Goal: Navigation & Orientation: Find specific page/section

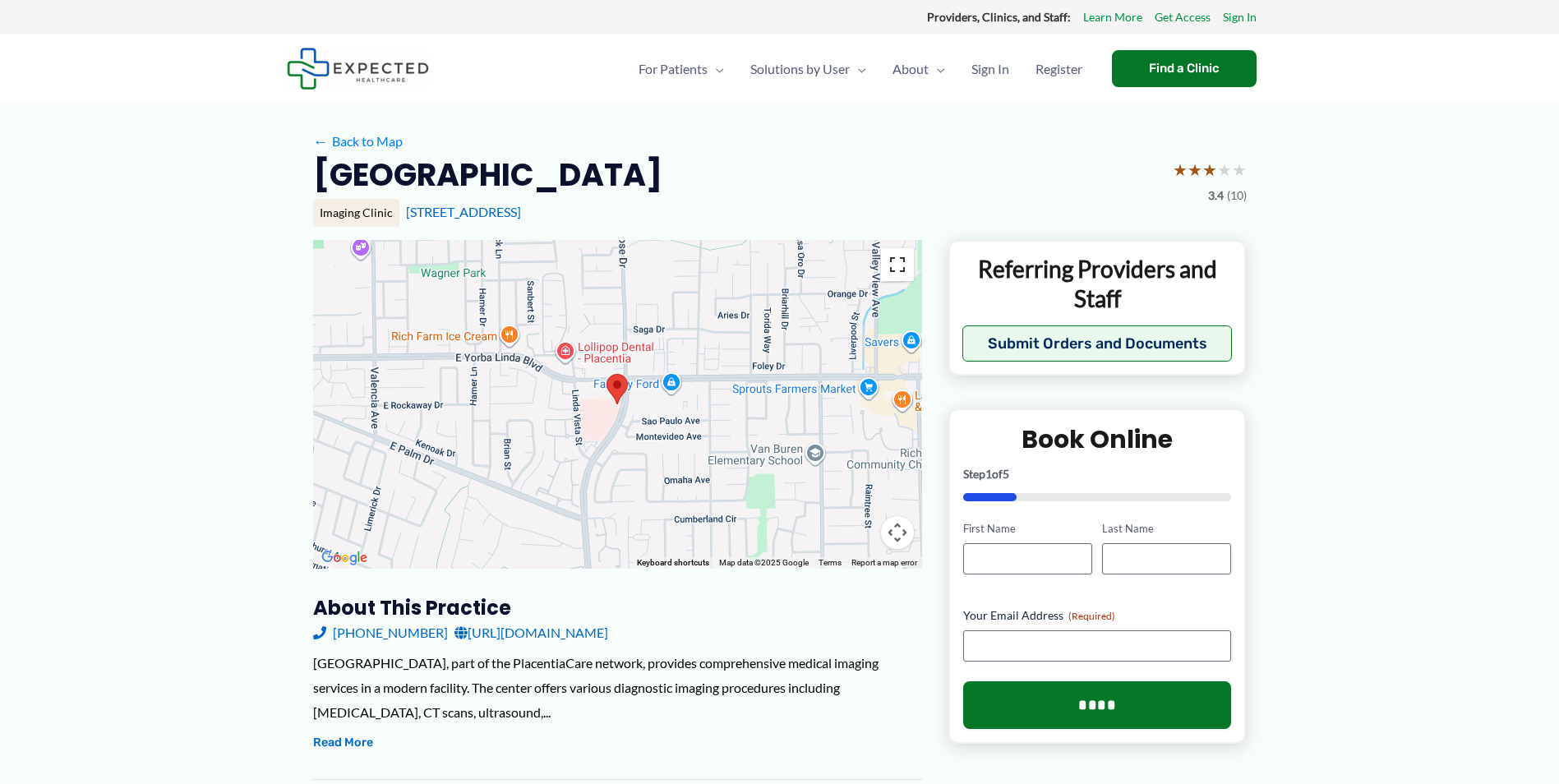
drag, startPoint x: 902, startPoint y: 263, endPoint x: 888, endPoint y: 327, distance: 65.5
click at [902, 263] on button "Toggle fullscreen view" at bounding box center [898, 265] width 33 height 33
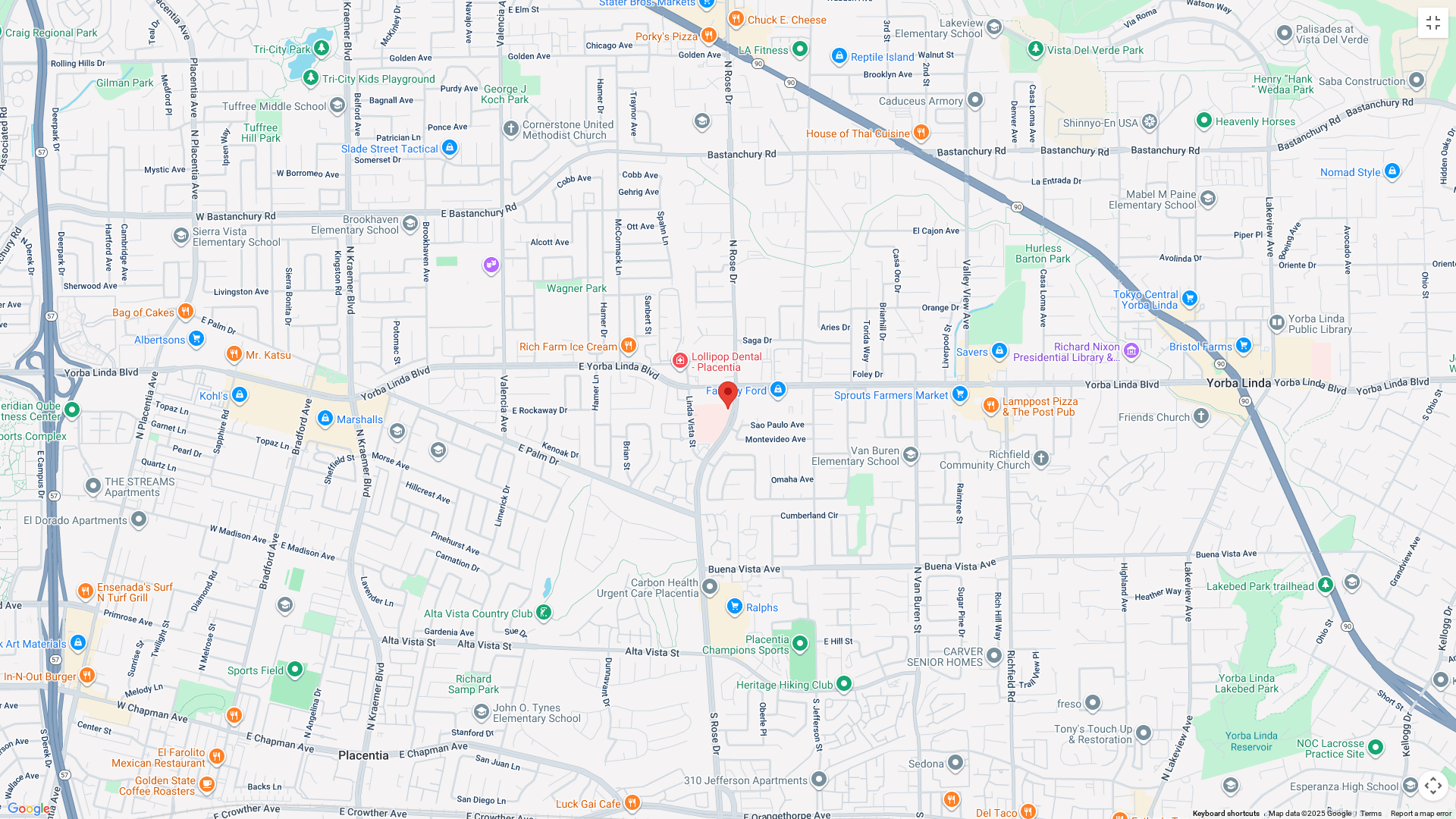
click at [1433, 723] on button "Map camera controls" at bounding box center [1433, 785] width 31 height 31
click at [1196, 576] on div at bounding box center [728, 410] width 1456 height 819
click at [1429, 723] on button "Map camera controls" at bounding box center [1433, 785] width 31 height 31
click at [1438, 723] on button "Map camera controls" at bounding box center [1433, 785] width 31 height 31
click at [1399, 723] on button "Zoom out" at bounding box center [1396, 785] width 31 height 31
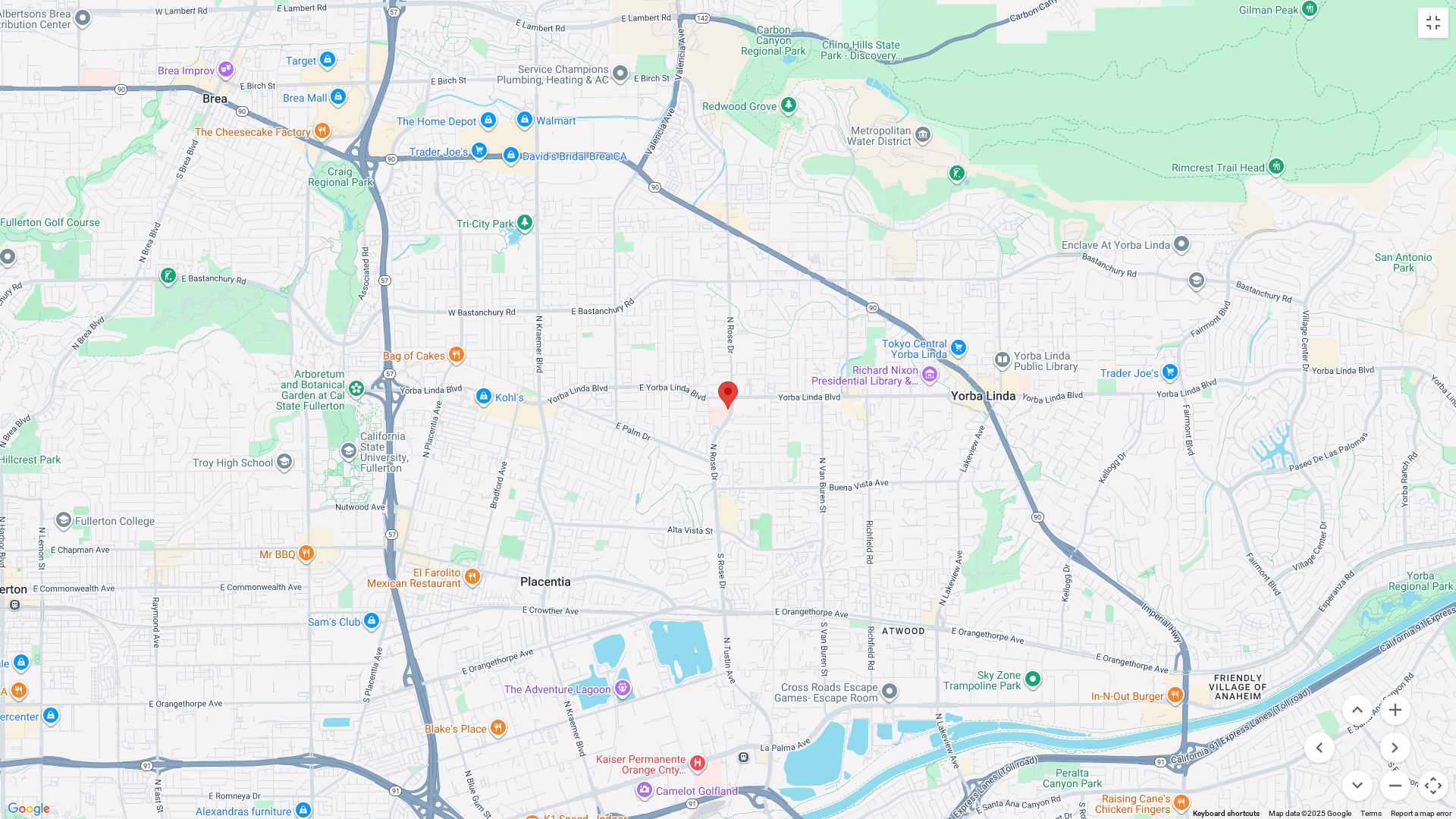
click at [742, 413] on div at bounding box center [728, 410] width 1456 height 819
click at [742, 413] on div at bounding box center [728, 410] width 1456 height 819
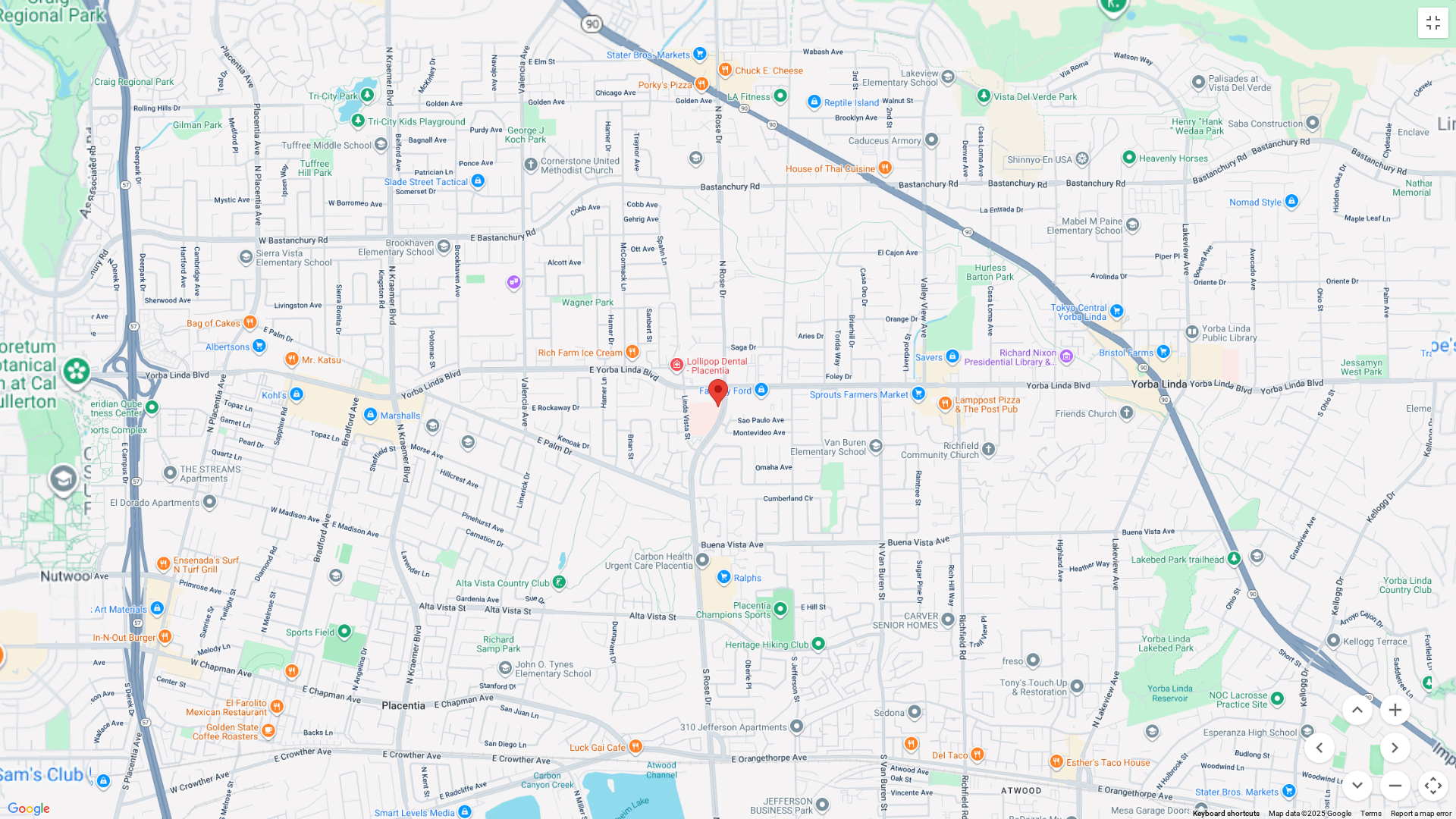
click at [742, 413] on div at bounding box center [728, 410] width 1456 height 819
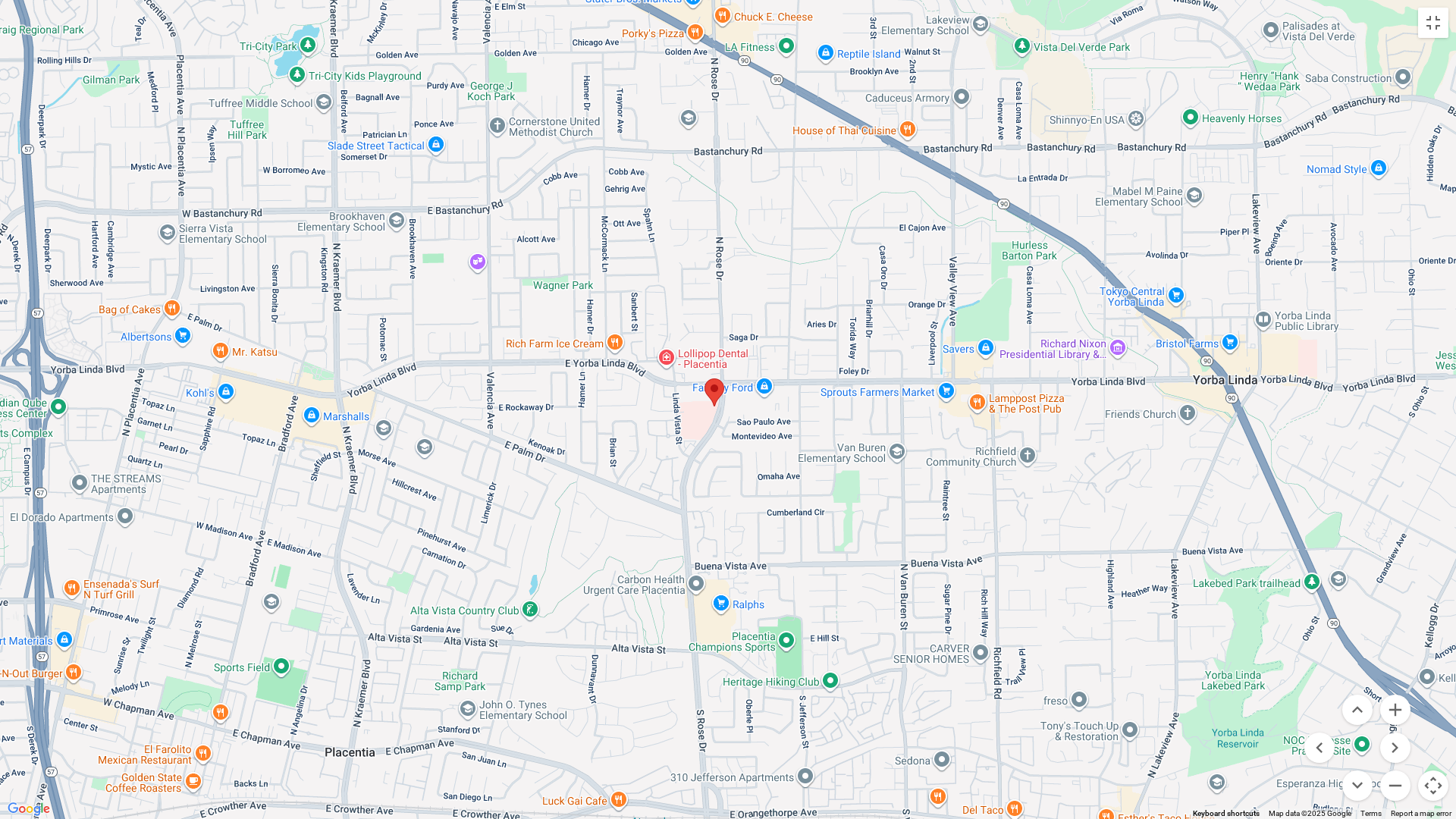
click at [742, 413] on div at bounding box center [728, 410] width 1456 height 819
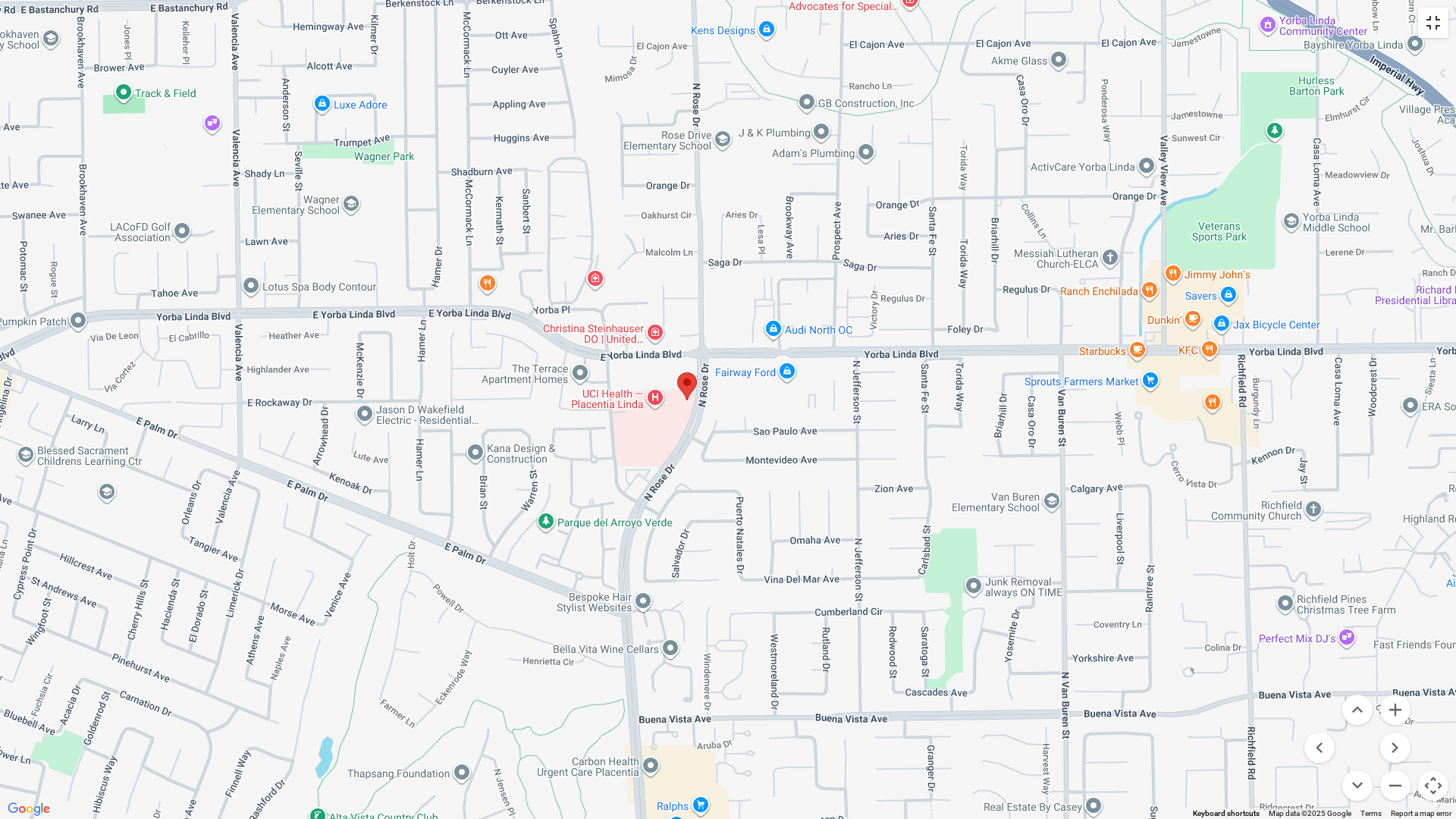
click at [1436, 28] on button "Toggle fullscreen view" at bounding box center [1433, 23] width 31 height 31
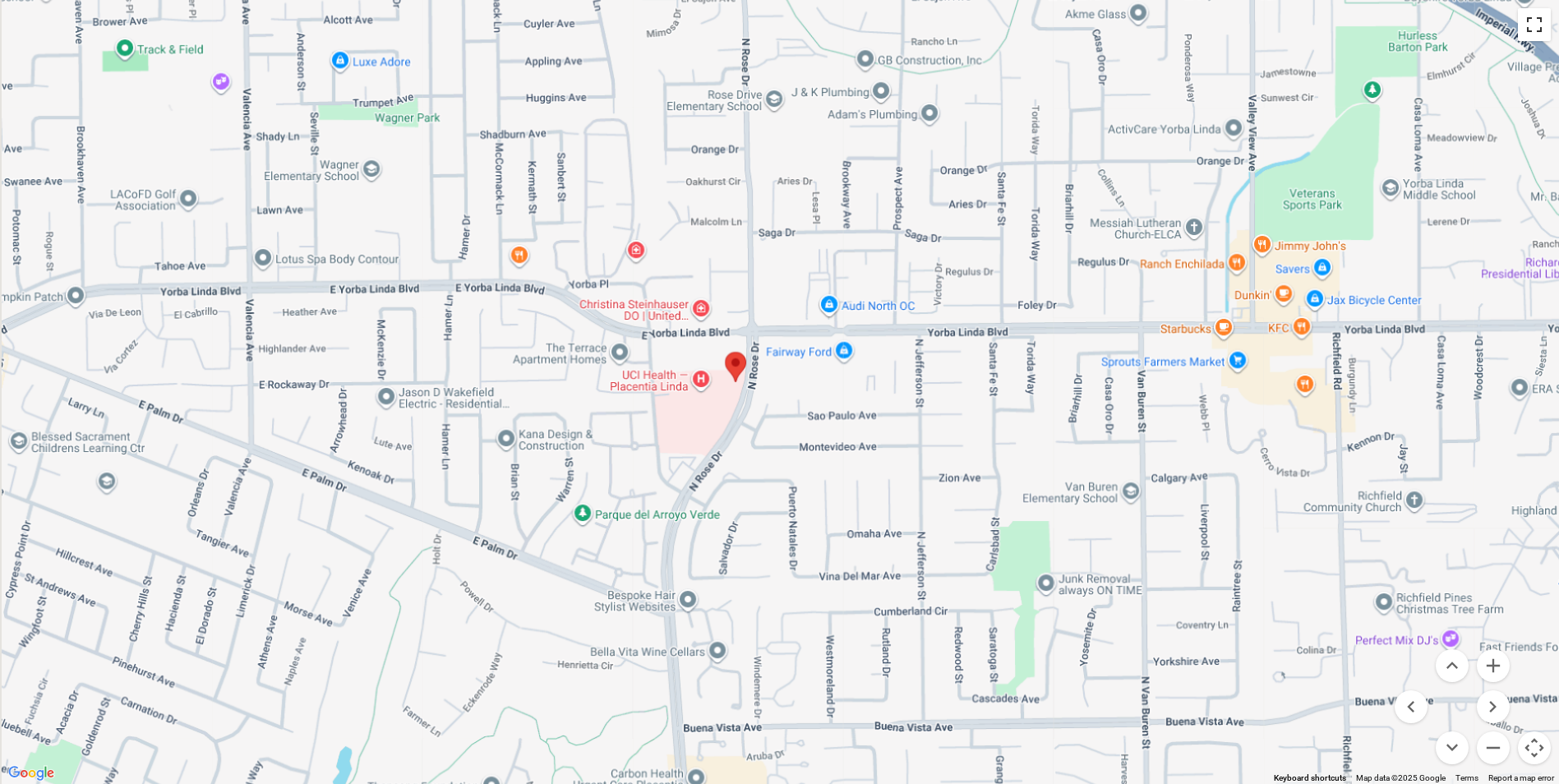
scroll to position [1685, 0]
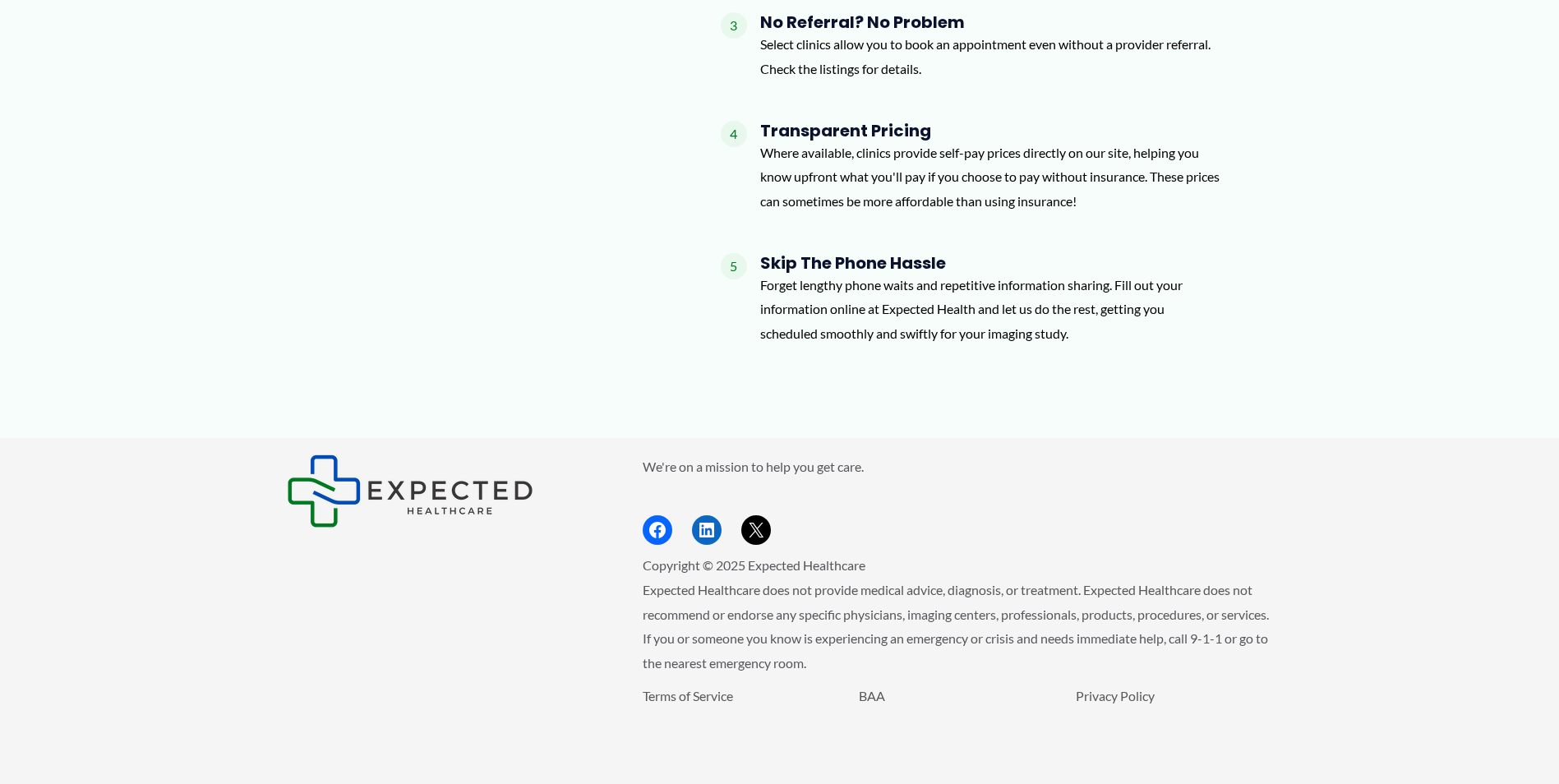
click at [1321, 457] on div "We're on a mission to help you get care. Facebook LinkedIn X Copyright © 2025 E…" at bounding box center [779, 611] width 1509 height 314
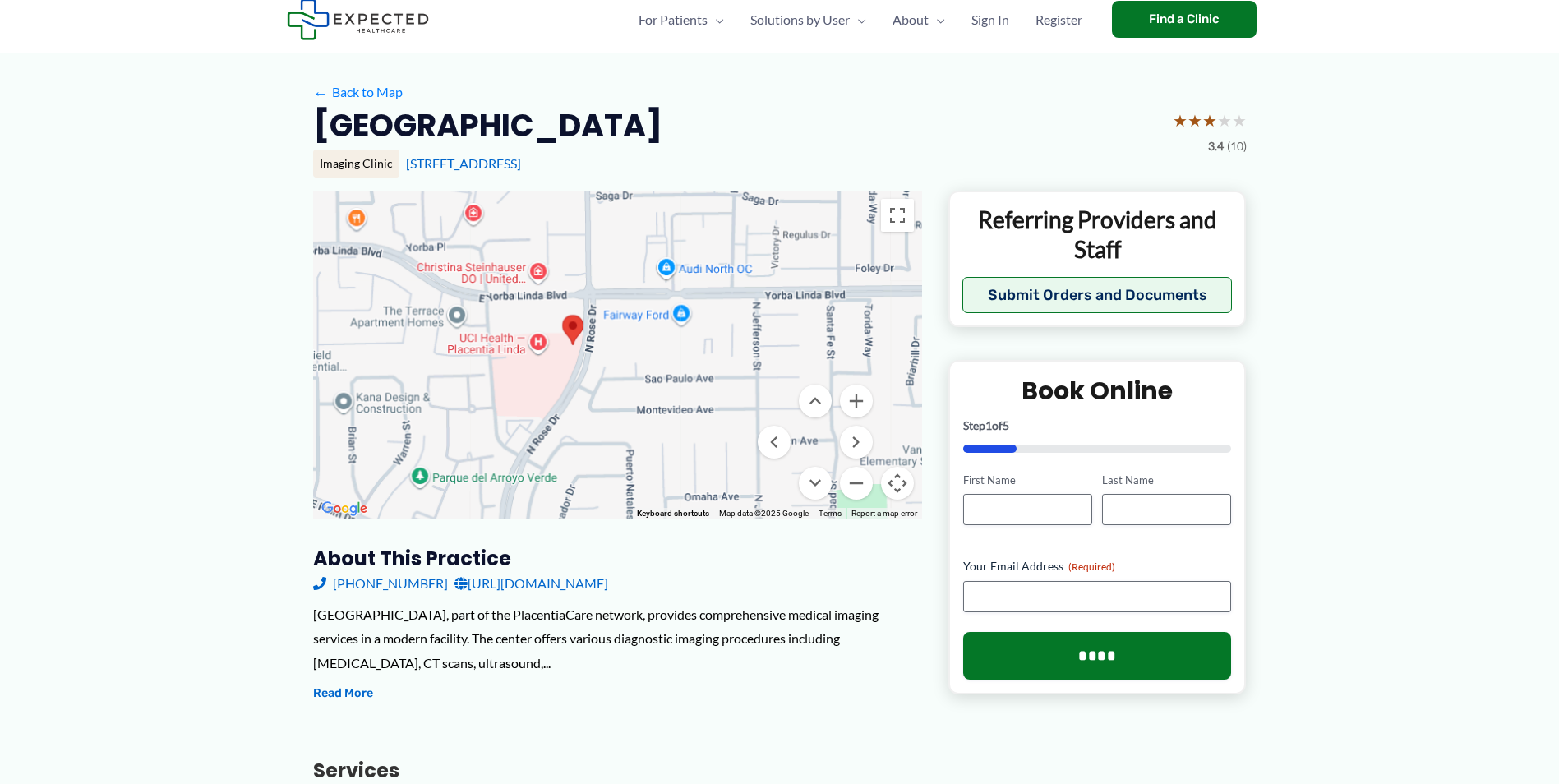
scroll to position [42, 0]
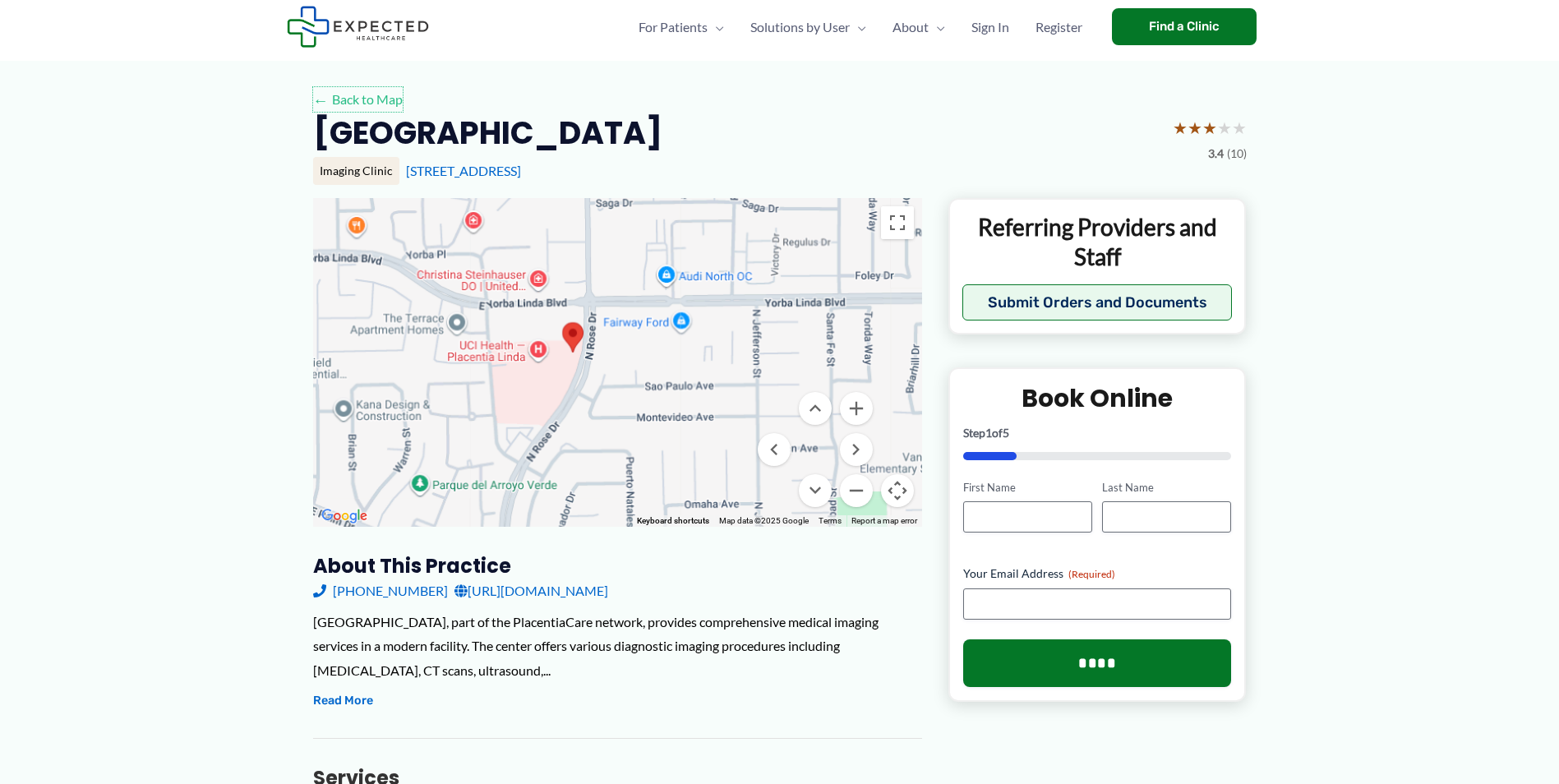
drag, startPoint x: 396, startPoint y: 95, endPoint x: 407, endPoint y: 120, distance: 27.3
click at [396, 95] on link "← Back to Map" at bounding box center [358, 100] width 90 height 25
